Goal: Navigation & Orientation: Find specific page/section

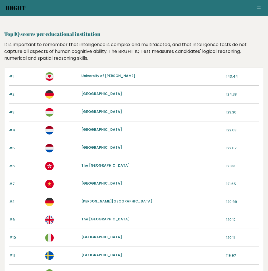
click at [7, 10] on link "Brght" at bounding box center [16, 8] width 20 height 8
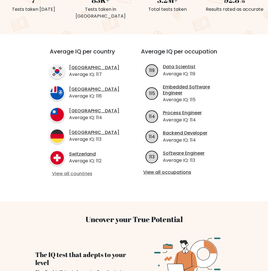
scroll to position [224, 0]
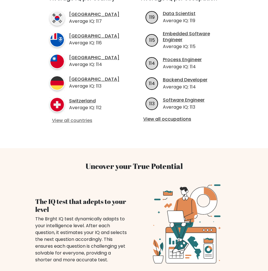
click at [75, 124] on link "View all countries" at bounding box center [85, 121] width 66 height 6
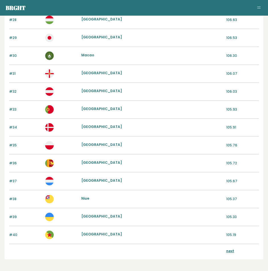
scroll to position [566, 0]
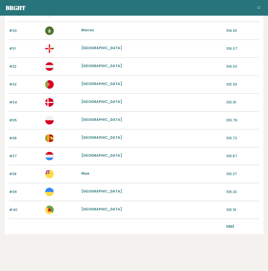
drag, startPoint x: 171, startPoint y: 82, endPoint x: 162, endPoint y: 116, distance: 36.1
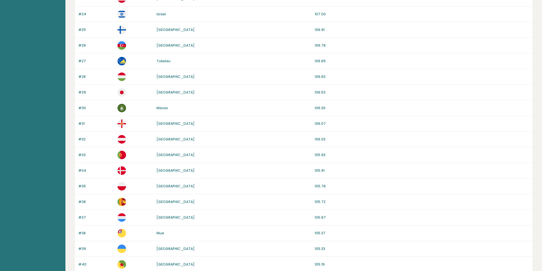
scroll to position [468, 0]
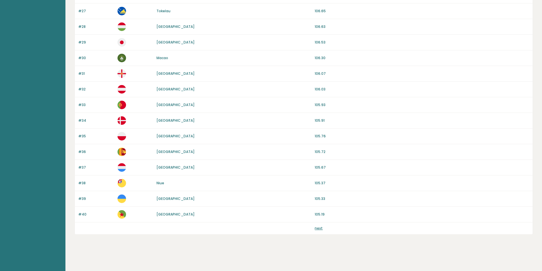
click at [268, 227] on link "next" at bounding box center [319, 228] width 8 height 5
